Goal: Transaction & Acquisition: Subscribe to service/newsletter

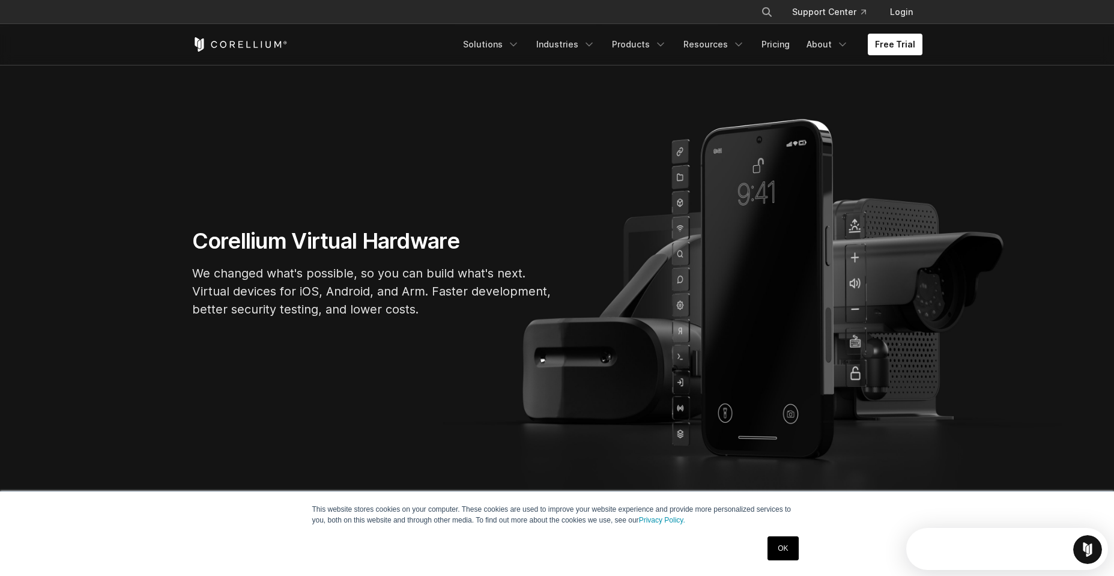
click at [783, 551] on link "OK" at bounding box center [783, 548] width 31 height 24
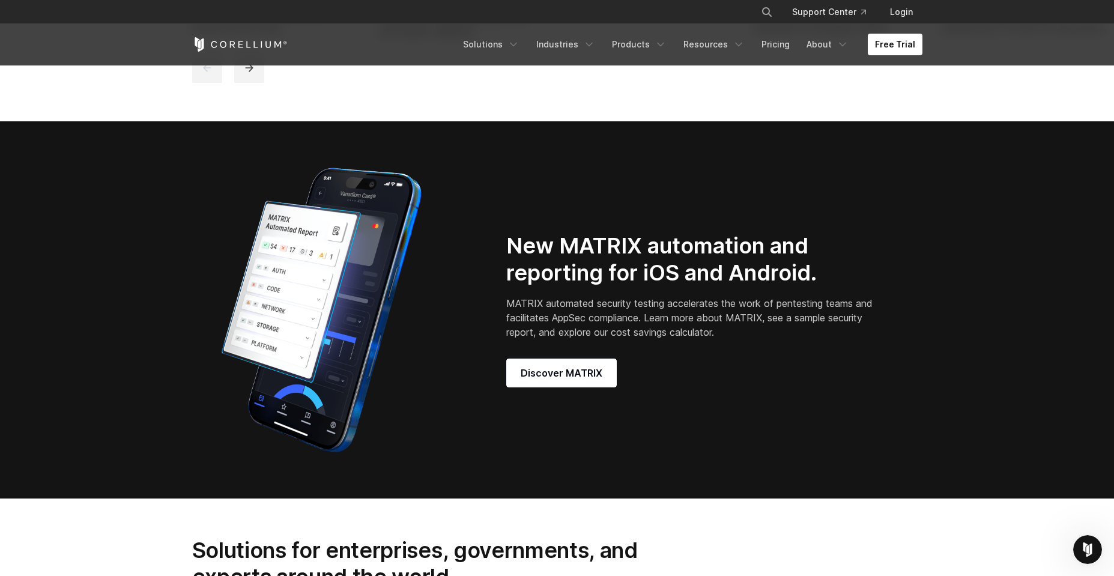
scroll to position [1009, 0]
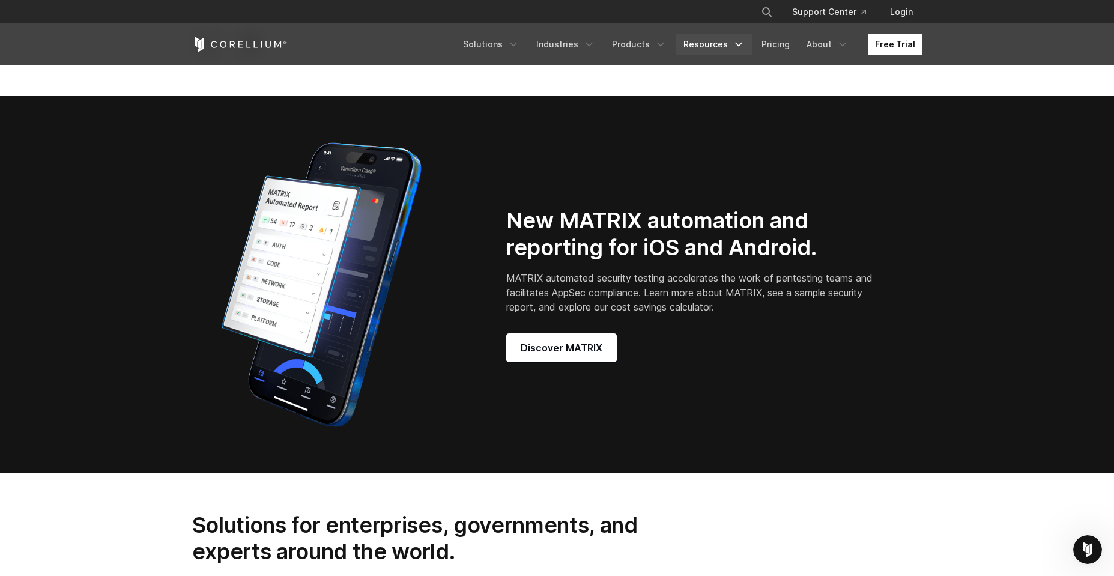
click at [724, 41] on link "Resources" at bounding box center [714, 45] width 76 height 22
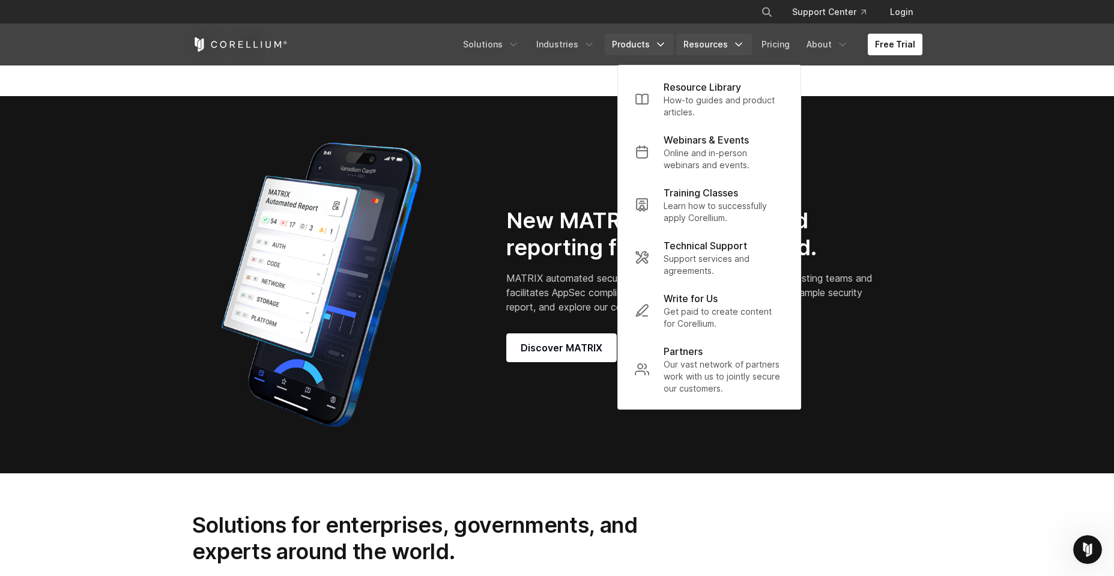
click at [655, 52] on link "Products" at bounding box center [639, 45] width 69 height 22
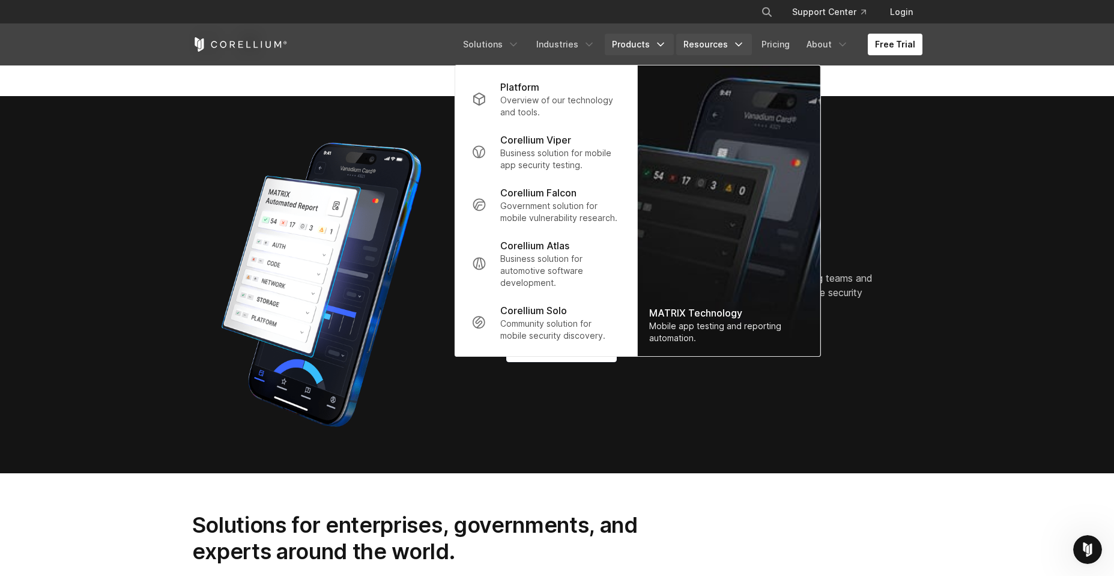
click at [729, 43] on link "Resources" at bounding box center [714, 45] width 76 height 22
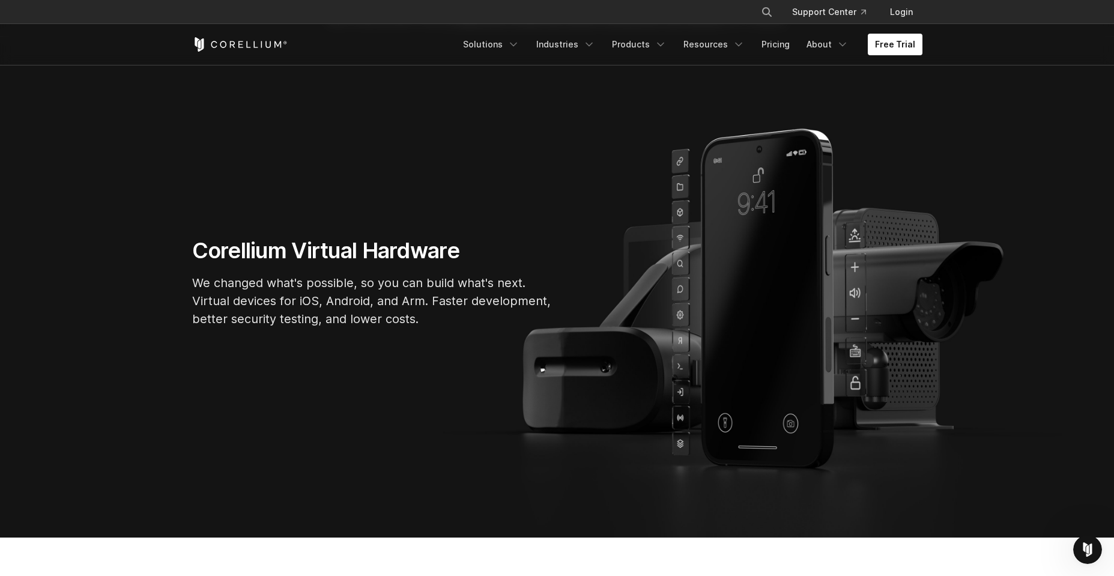
scroll to position [0, 0]
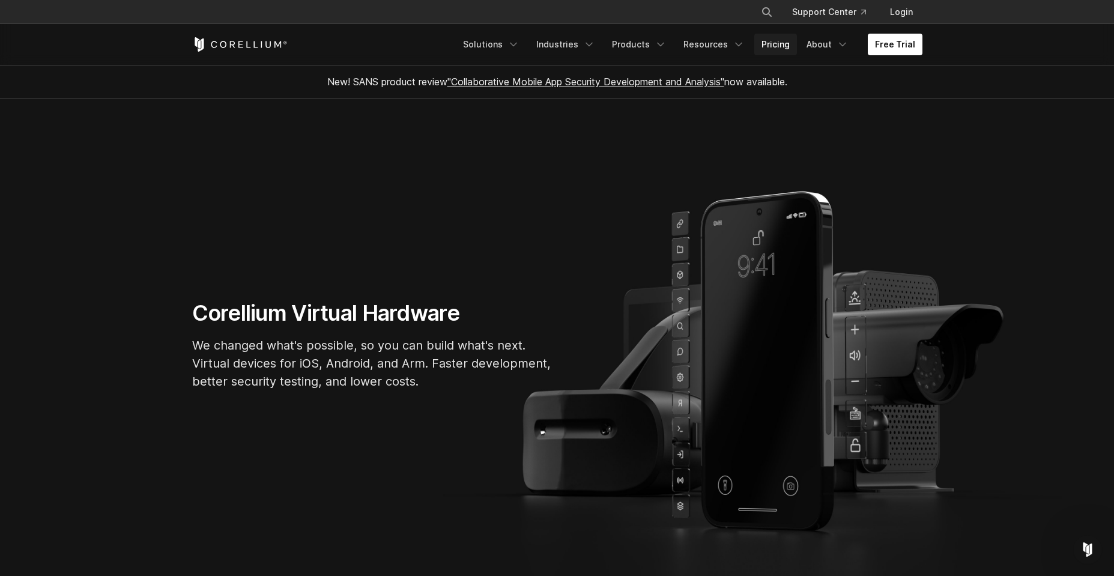
click at [772, 47] on link "Pricing" at bounding box center [775, 45] width 43 height 22
